Goal: Task Accomplishment & Management: Use online tool/utility

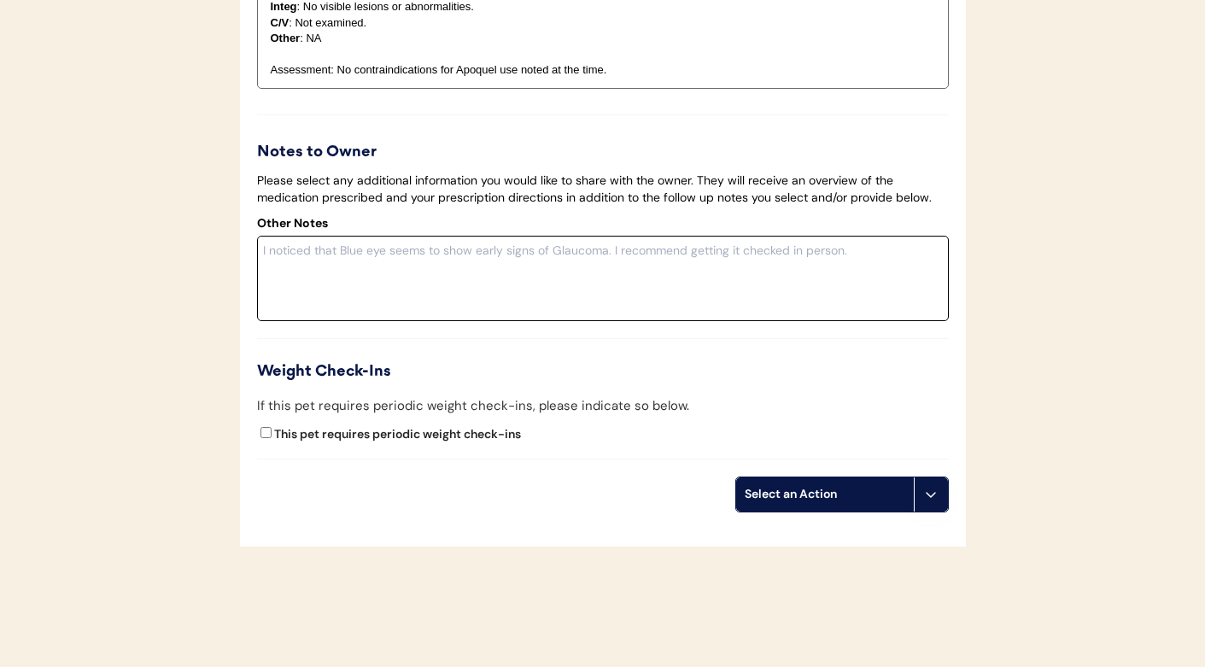
scroll to position [2529, 0]
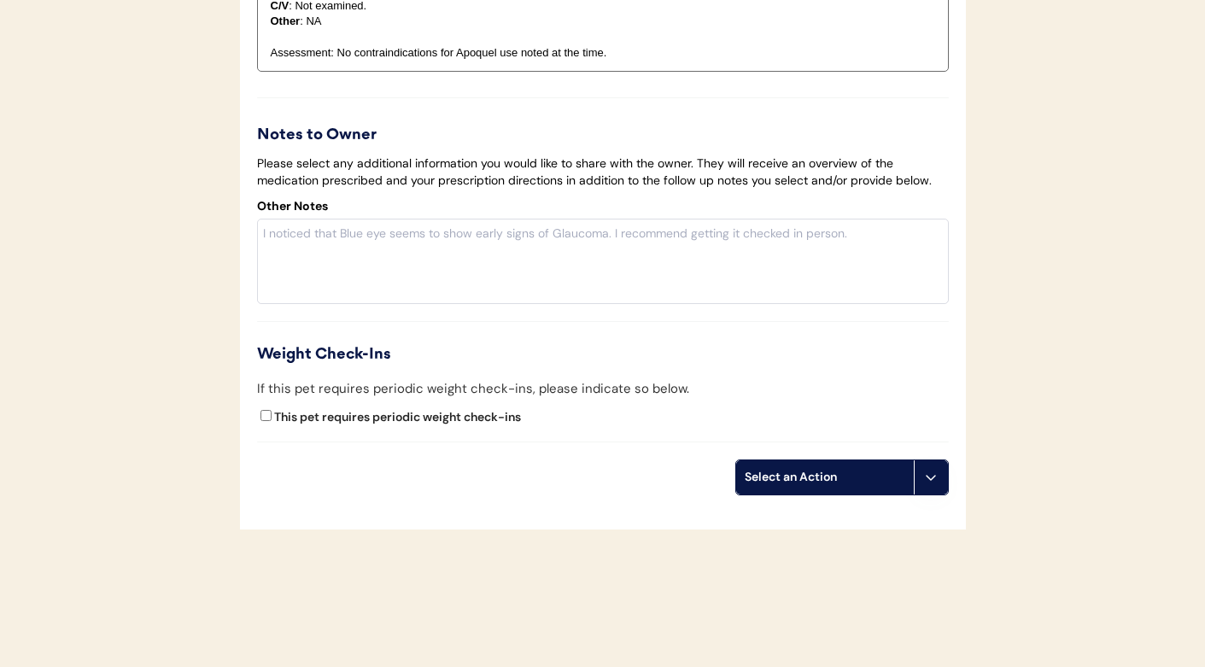
click at [786, 494] on div "Select an Action" at bounding box center [825, 477] width 178 height 34
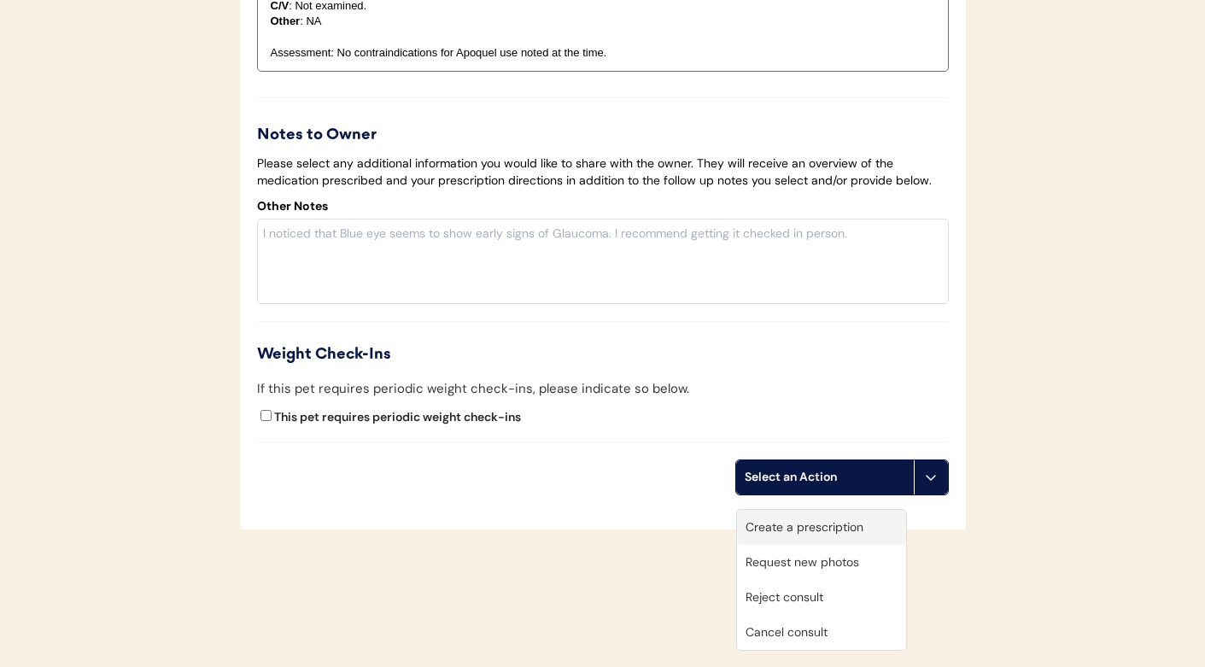
click at [789, 526] on div "Create a prescription" at bounding box center [821, 527] width 169 height 35
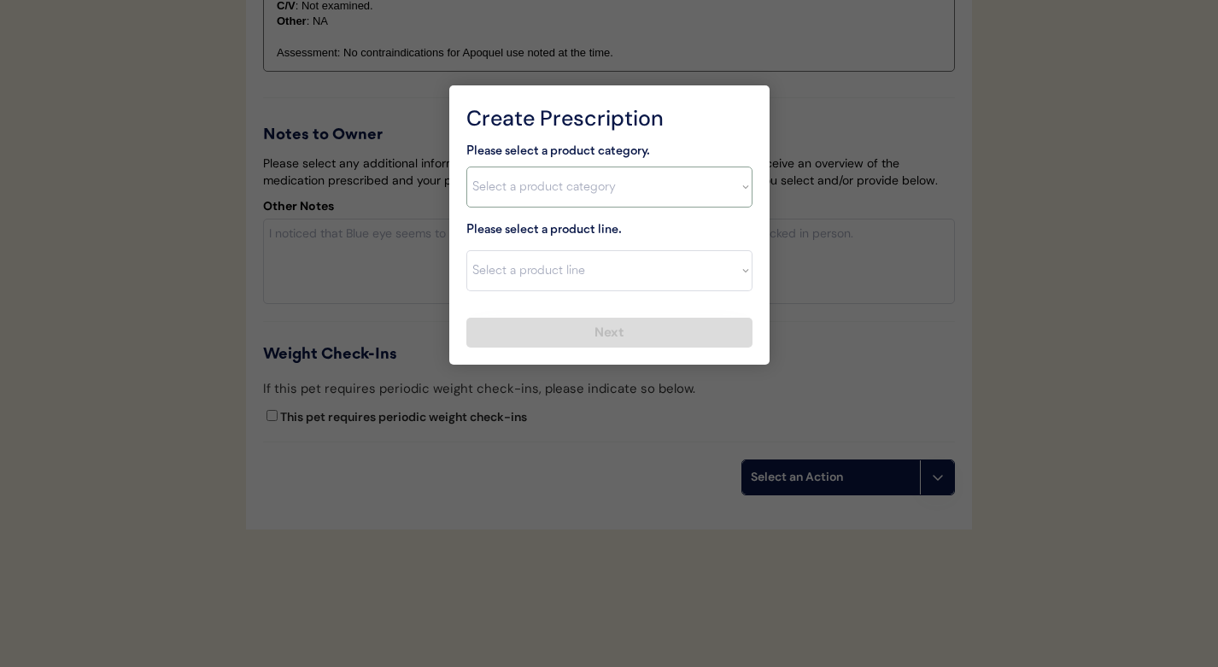
select select ""[MEDICAL_DATA]""
select select ""Apoquel Chewable Tablet""
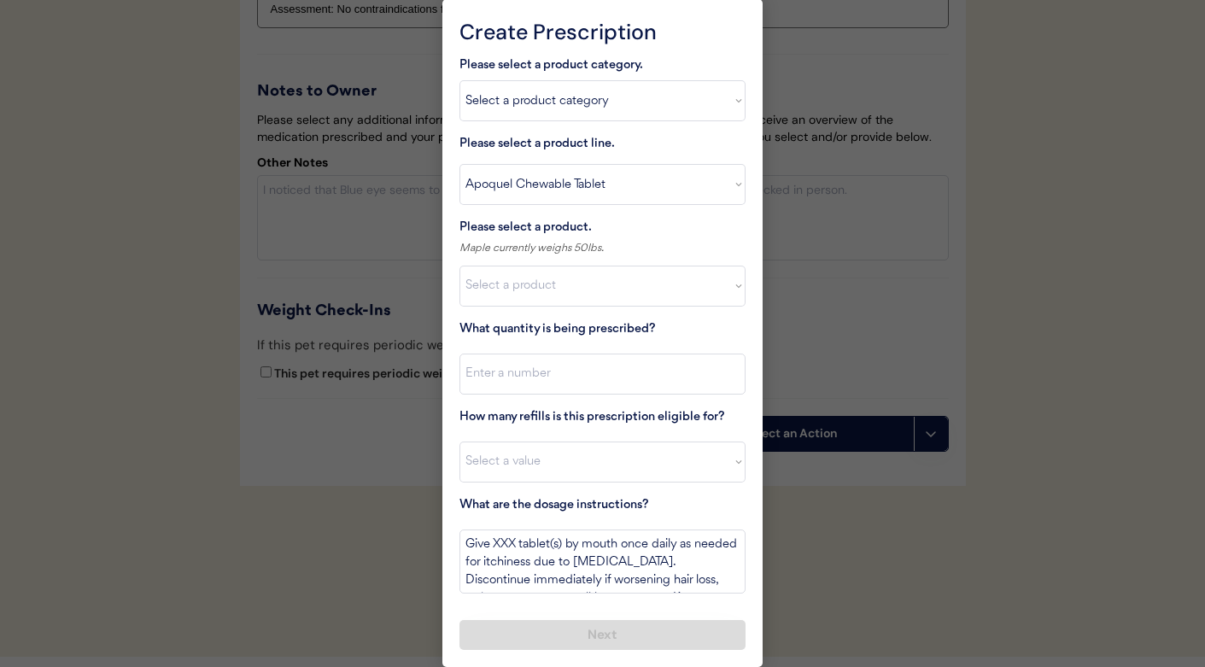
scroll to position [2577, 0]
click at [502, 276] on select "Select a product Apoquel Chewable (5.4 mg) Apoquel Chewable (3.6 mg) Apoquel Ch…" at bounding box center [602, 286] width 286 height 41
select select ""1348695171700984260__LOOKUP__1718203052189x696095464048789800""
click at [529, 379] on input "input" at bounding box center [602, 374] width 286 height 41
type input "30"
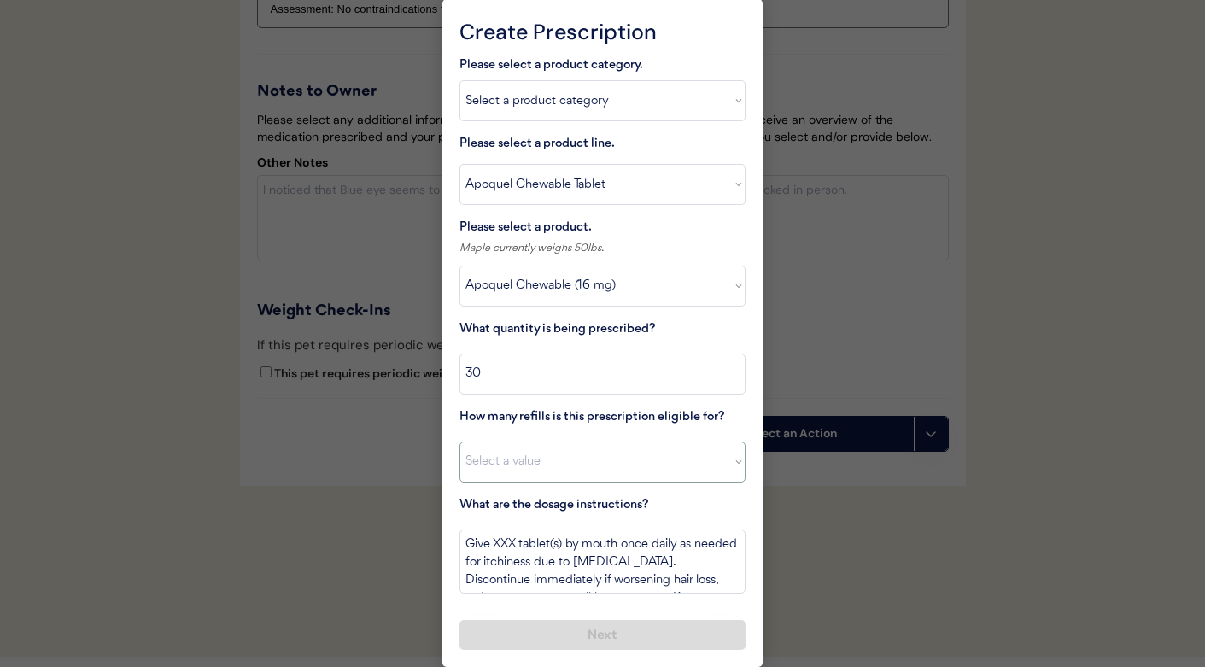
select select "4"
click at [504, 538] on textarea "Give XXX tablet(s) by mouth once daily as needed for itchiness due to [MEDICAL_…" at bounding box center [602, 561] width 286 height 64
click at [559, 538] on textarea "Give 1/2 tablet(s) by mouth once daily as needed for itchiness due to [MEDICAL_…" at bounding box center [602, 561] width 286 height 64
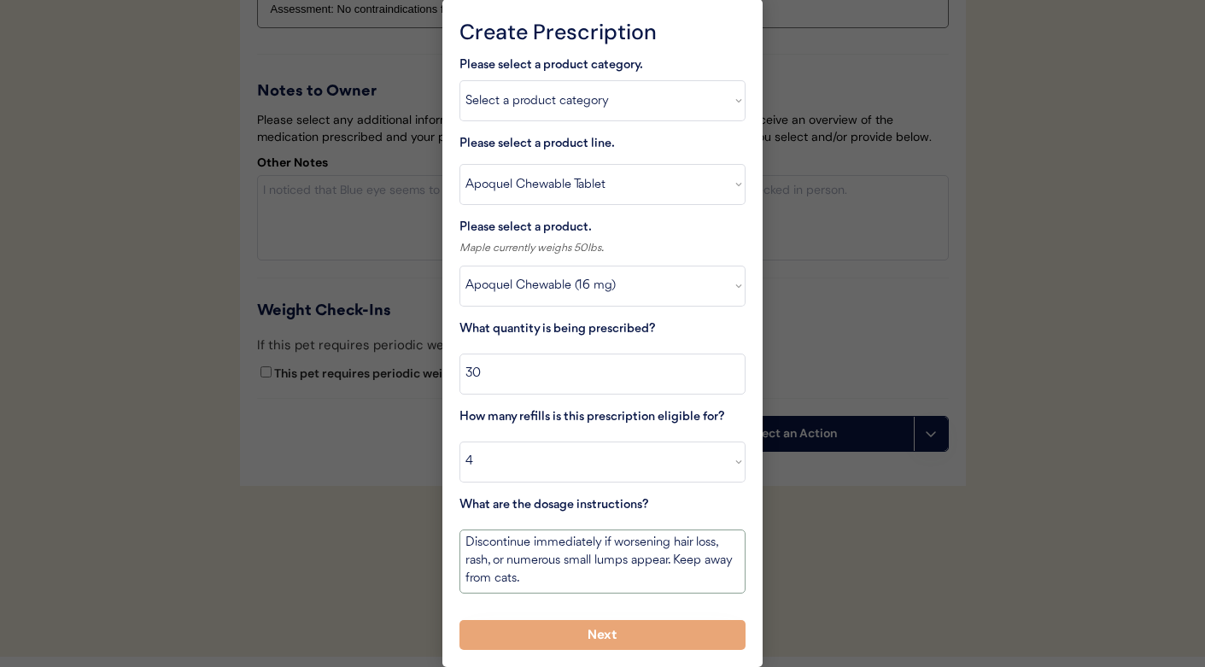
drag, startPoint x: 605, startPoint y: 573, endPoint x: 843, endPoint y: 715, distance: 277.2
type textarea "Give 1/2 tablet orally every 12 hours for 14 days. Then give 1/2 tablet every 2…"
select select "5"
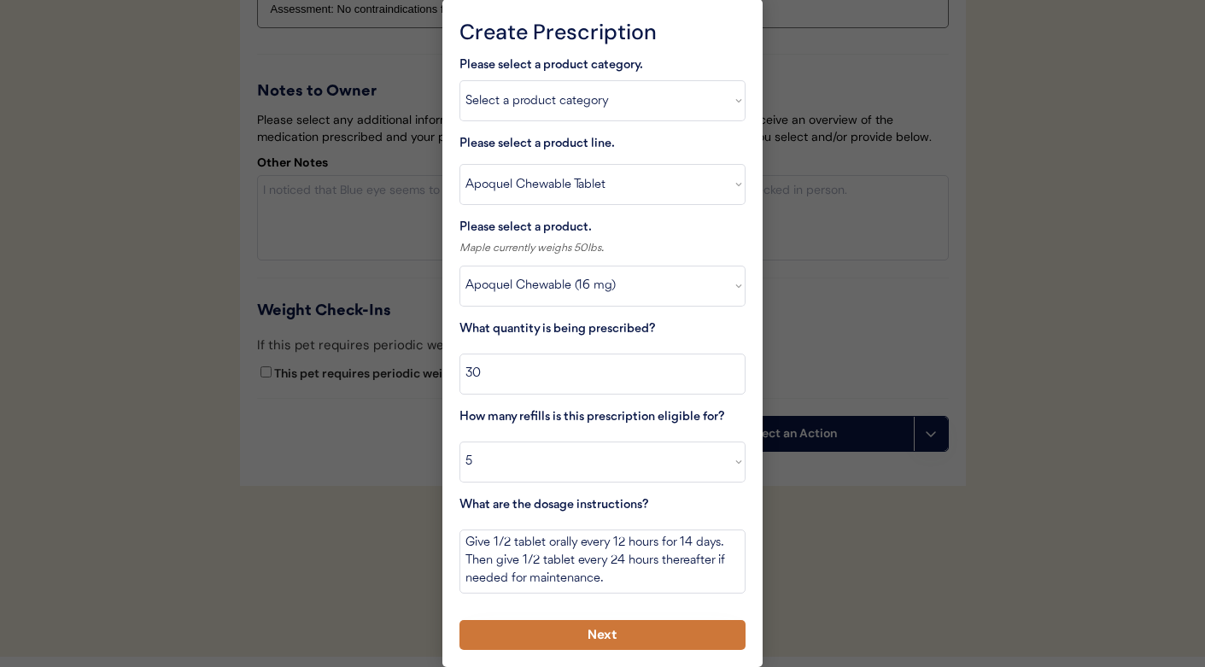
click at [586, 622] on button "Next" at bounding box center [602, 635] width 286 height 30
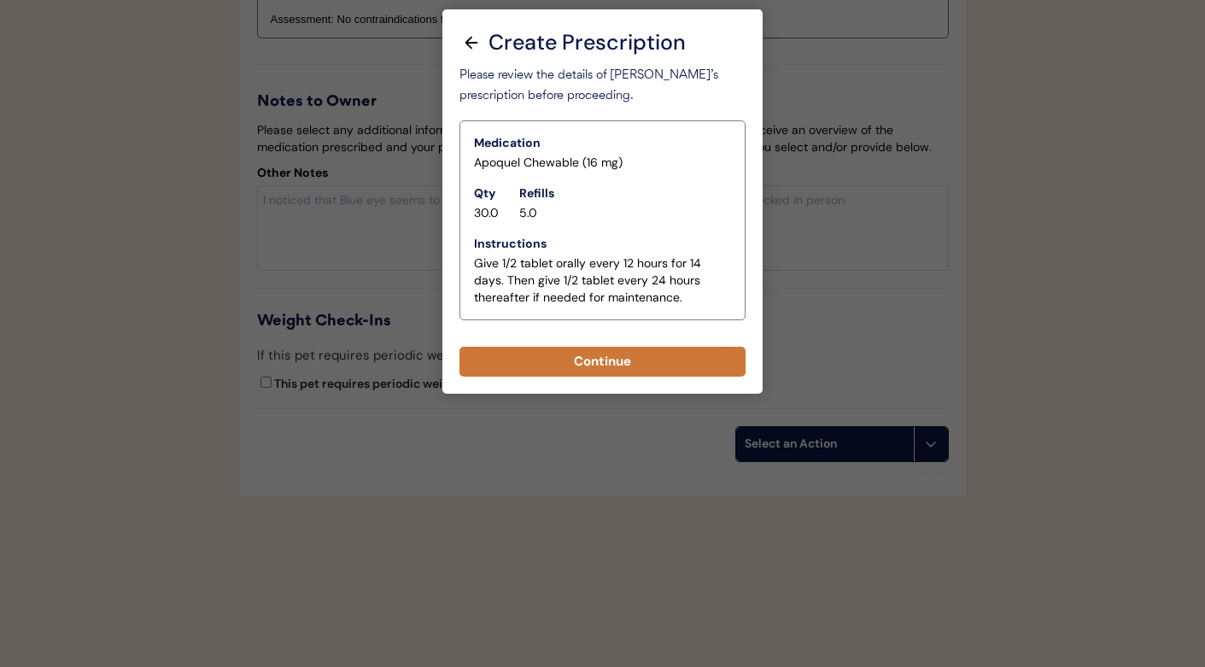
click at [588, 347] on button "Continue" at bounding box center [602, 362] width 286 height 30
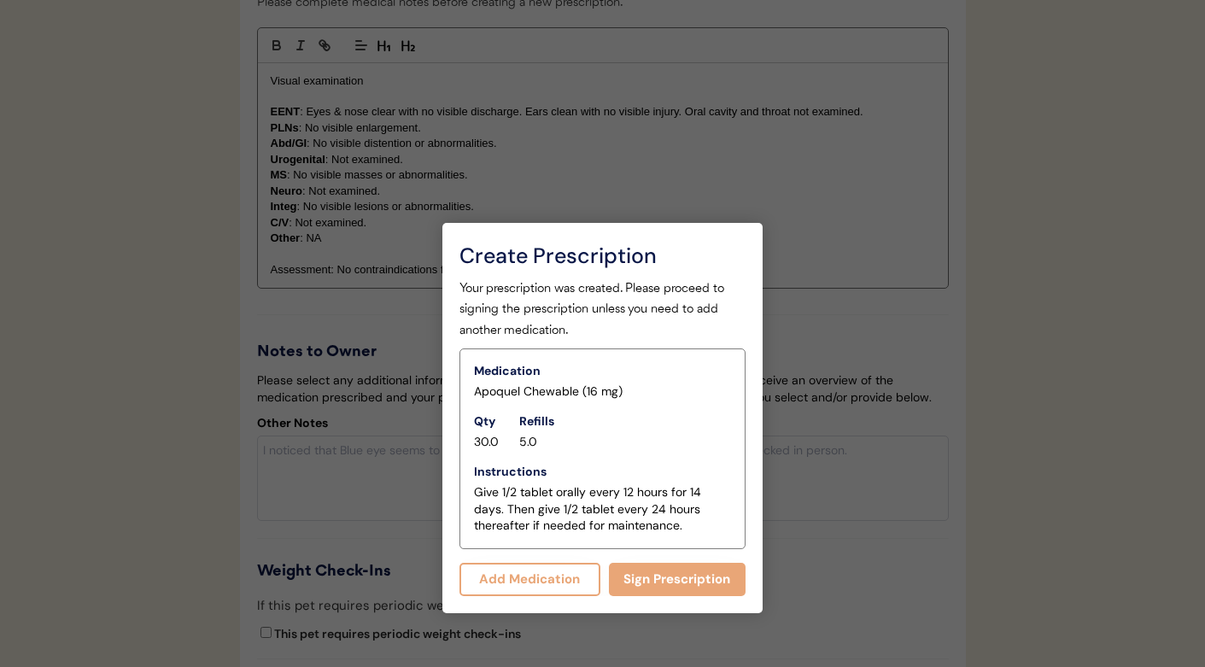
scroll to position [2353, 0]
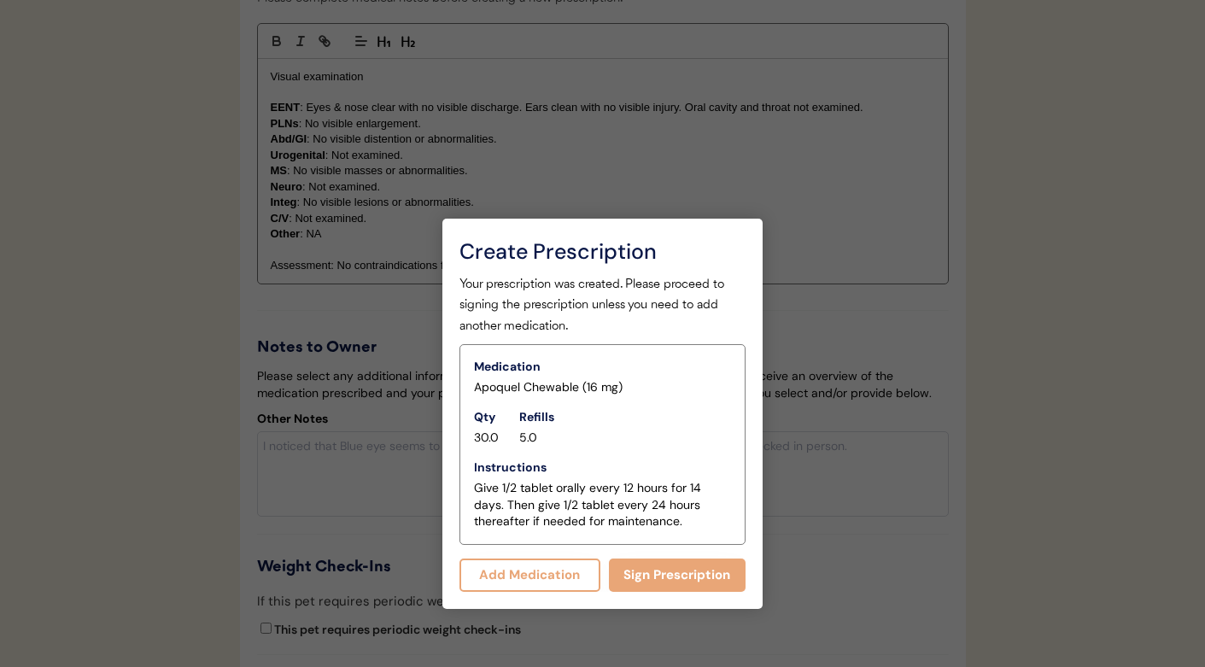
click at [515, 567] on button "Add Medication" at bounding box center [529, 574] width 141 height 33
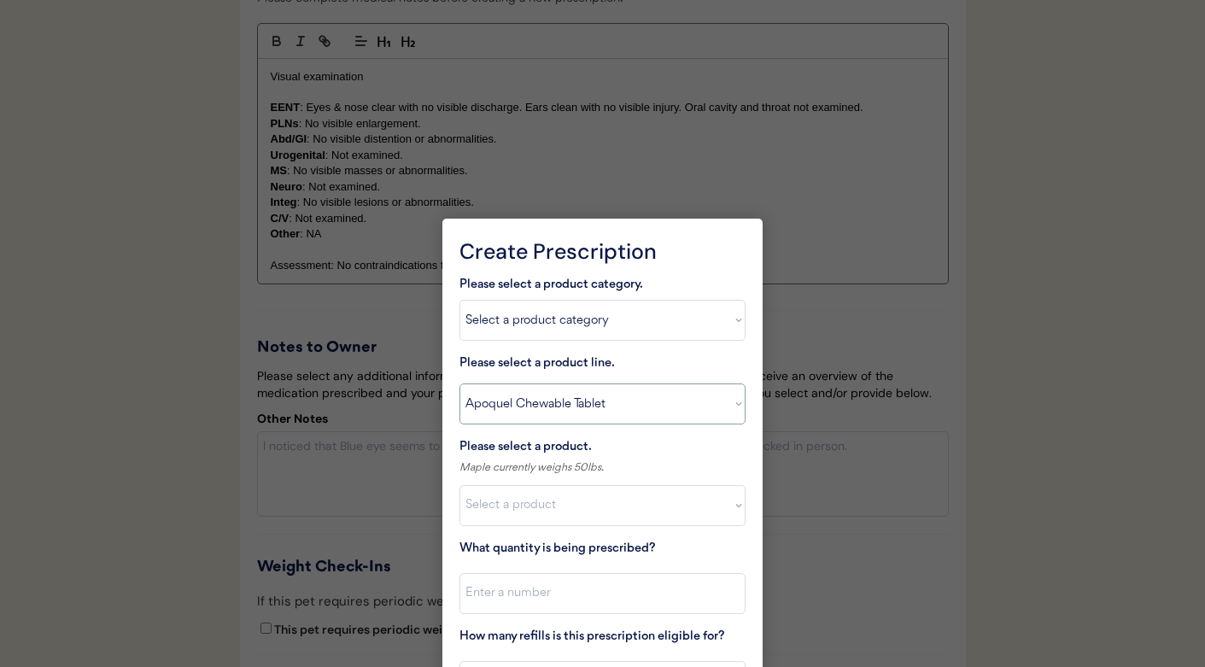
select select ""MiconaHex+Triz Mousse""
select select ""1348695171700984260__LOOKUP__1744753331414x163137184766748400""
click at [519, 589] on input "input" at bounding box center [602, 593] width 286 height 41
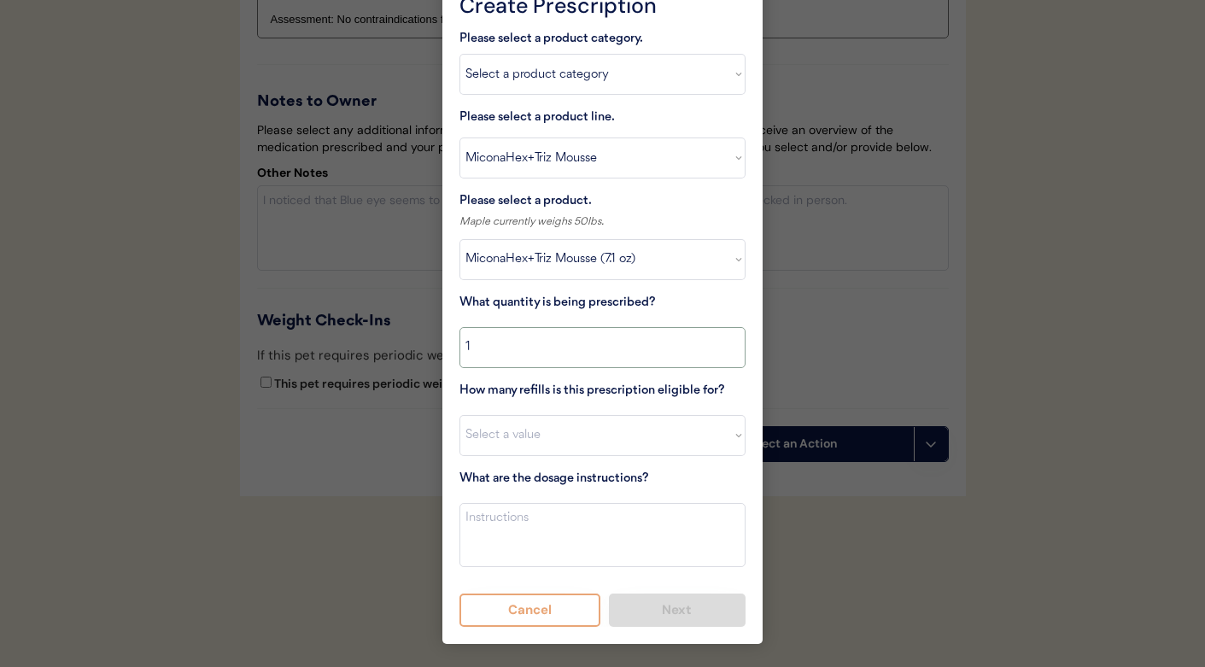
scroll to position [2614, 0]
type input "1"
select select "5"
click at [526, 513] on textarea at bounding box center [602, 535] width 286 height 64
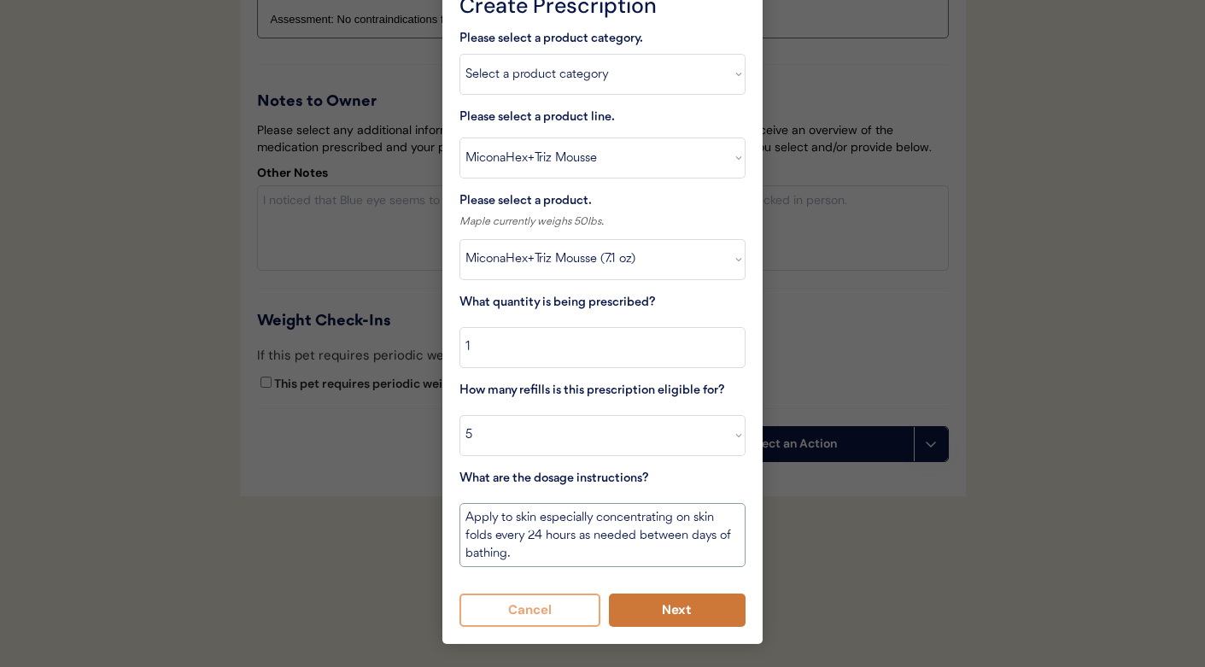
type textarea "Apply to skin especially concentrating on skin folds every 24 hours as needed b…"
click at [657, 599] on button "Next" at bounding box center [677, 609] width 137 height 33
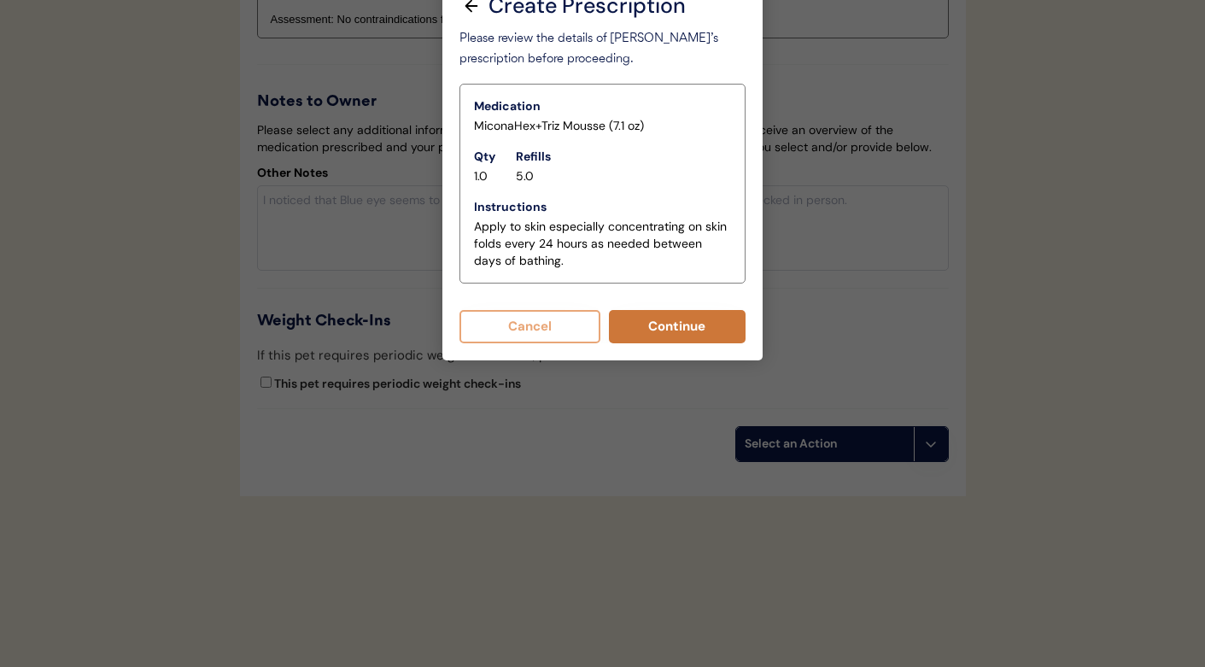
click at [655, 310] on button "Continue" at bounding box center [677, 326] width 137 height 33
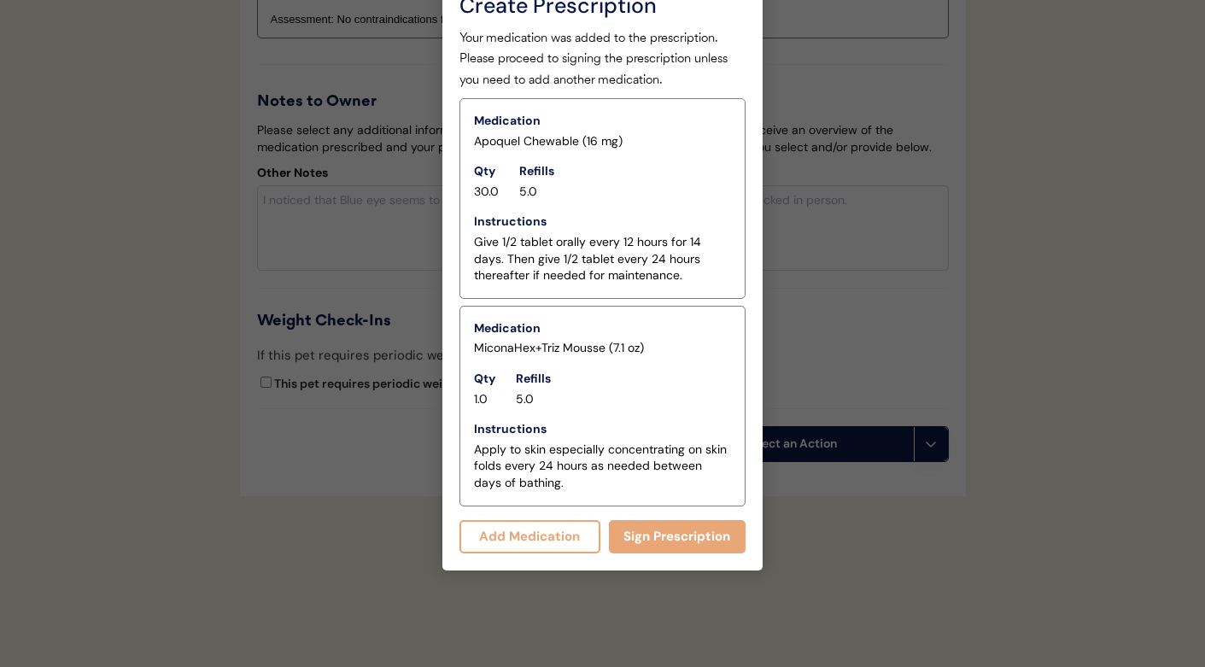
click at [641, 520] on button "Sign Prescription" at bounding box center [677, 536] width 137 height 33
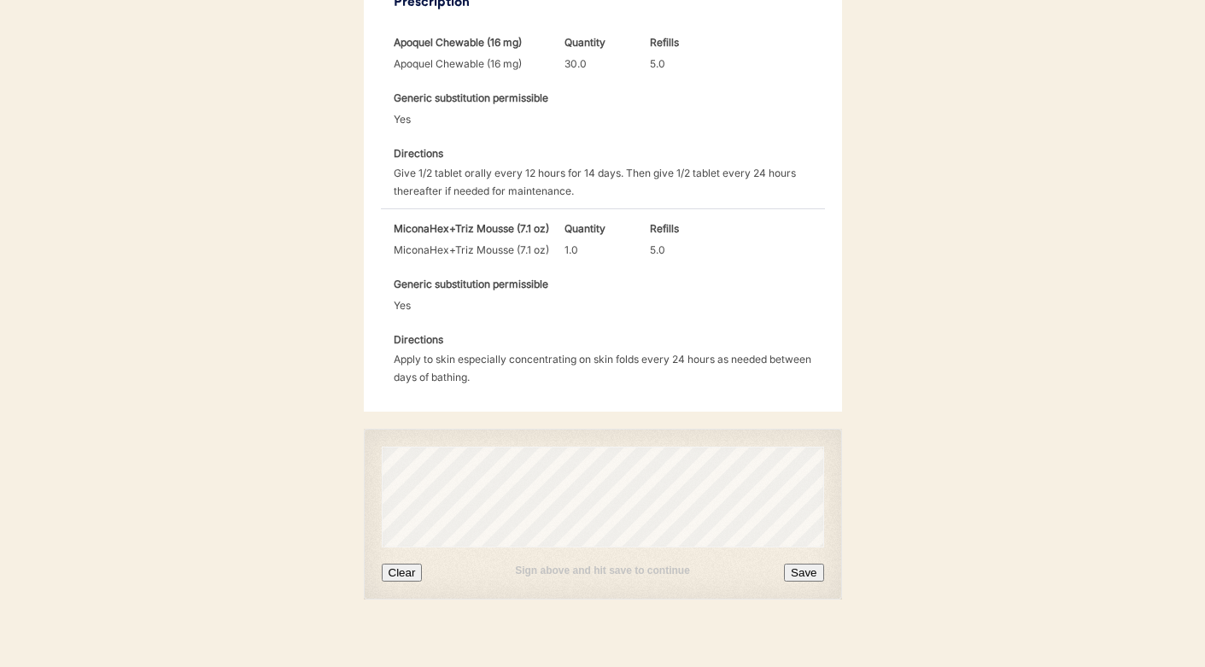
scroll to position [567, 0]
click at [398, 565] on button "Clear" at bounding box center [402, 574] width 41 height 18
click at [798, 565] on button "Save" at bounding box center [803, 574] width 39 height 18
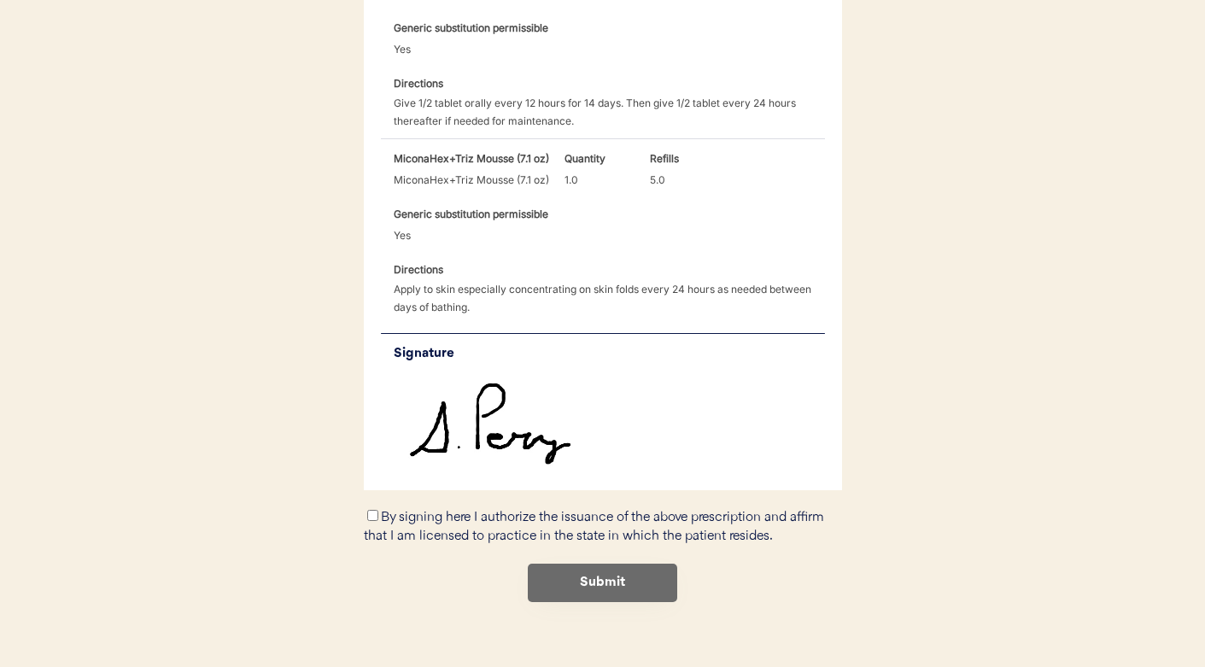
scroll to position [638, 0]
click at [371, 511] on input "By signing here I authorize the issuance of the above prescription and affirm t…" at bounding box center [372, 516] width 11 height 11
checkbox input "true"
click at [590, 564] on button "Submit" at bounding box center [602, 583] width 149 height 38
click at [545, 564] on button "Submit" at bounding box center [602, 583] width 149 height 38
